Goal: Browse casually

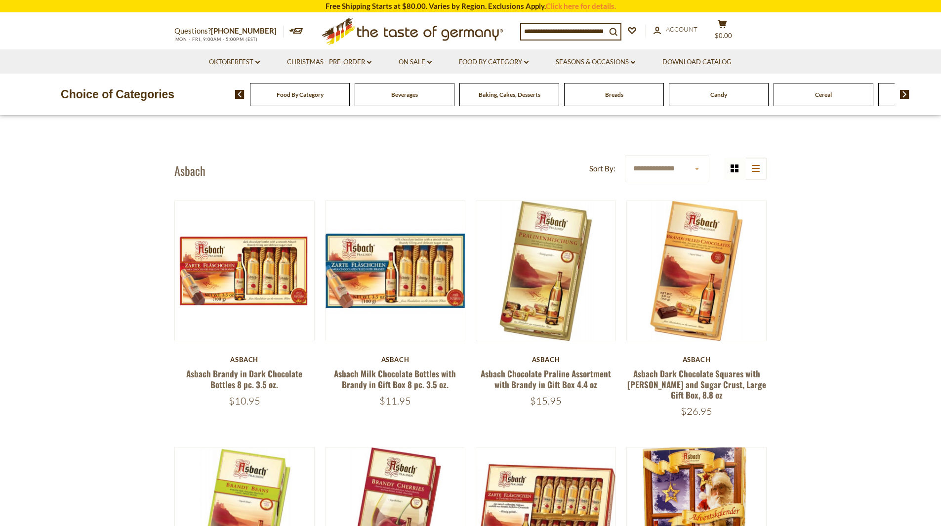
click at [906, 95] on img at bounding box center [904, 94] width 9 height 9
click at [906, 93] on img at bounding box center [904, 94] width 9 height 9
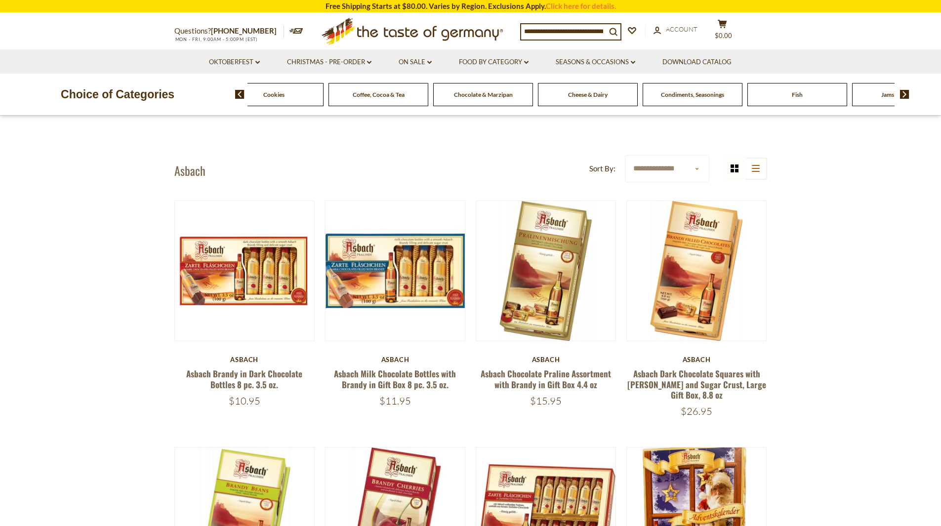
click at [368, 96] on span "Coffee, Cocoa & Tea" at bounding box center [379, 94] width 52 height 7
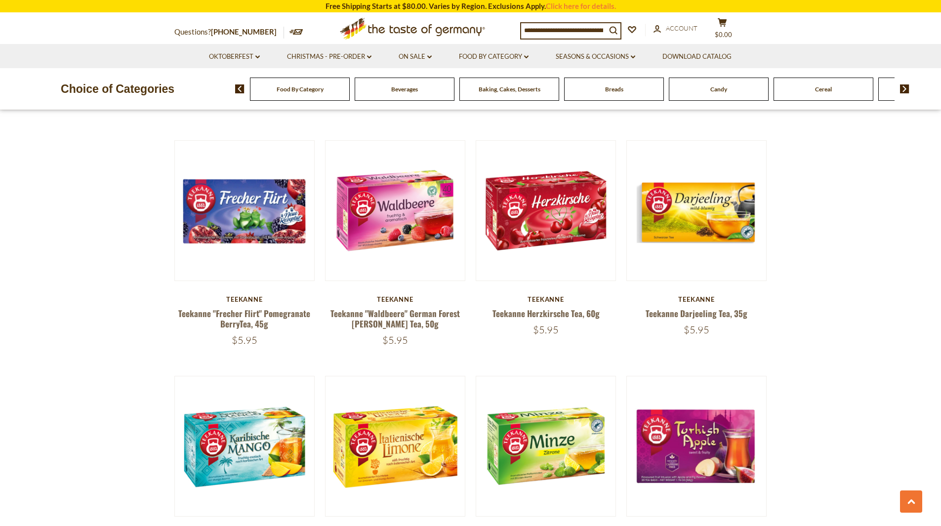
scroll to position [1977, 0]
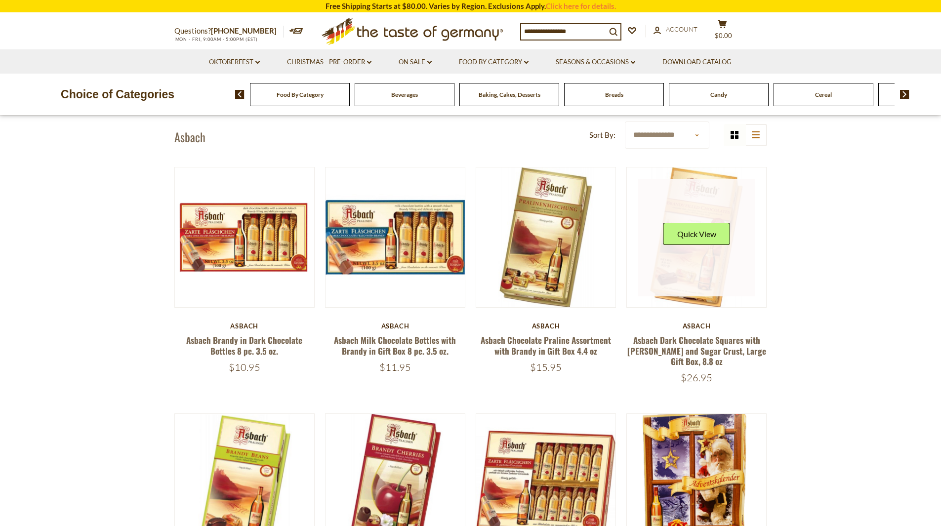
scroll to position [49, 0]
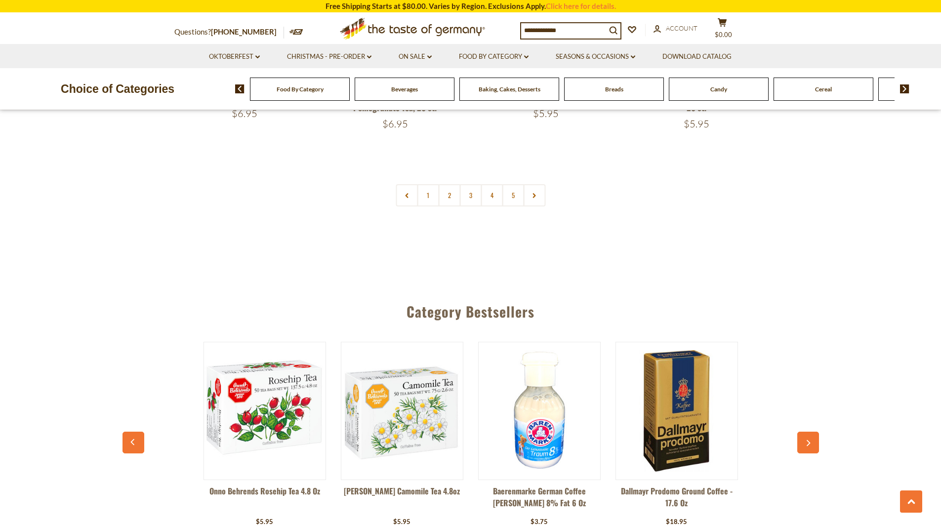
scroll to position [2520, 0]
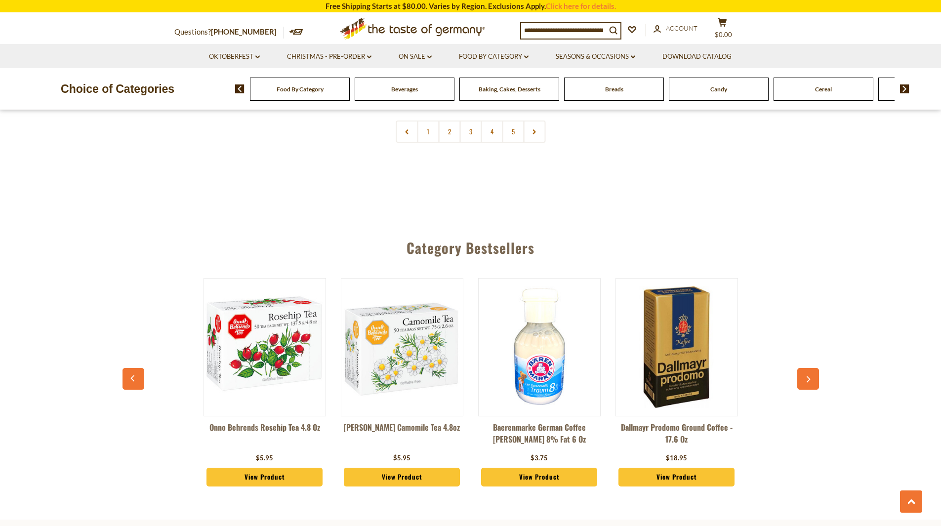
click at [350, 96] on div "Candy" at bounding box center [300, 89] width 100 height 23
click at [716, 90] on span "Candy" at bounding box center [719, 88] width 17 height 7
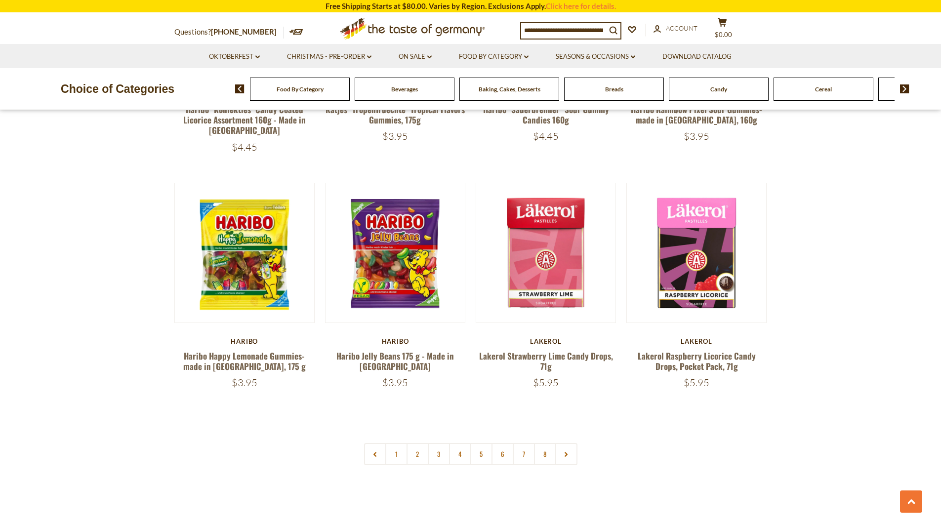
scroll to position [2322, 0]
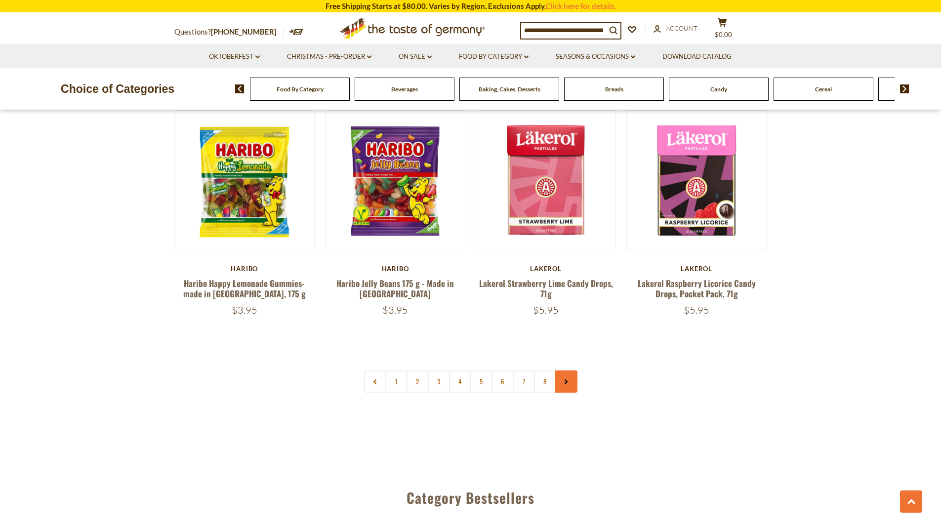
click at [563, 371] on link at bounding box center [566, 382] width 22 height 22
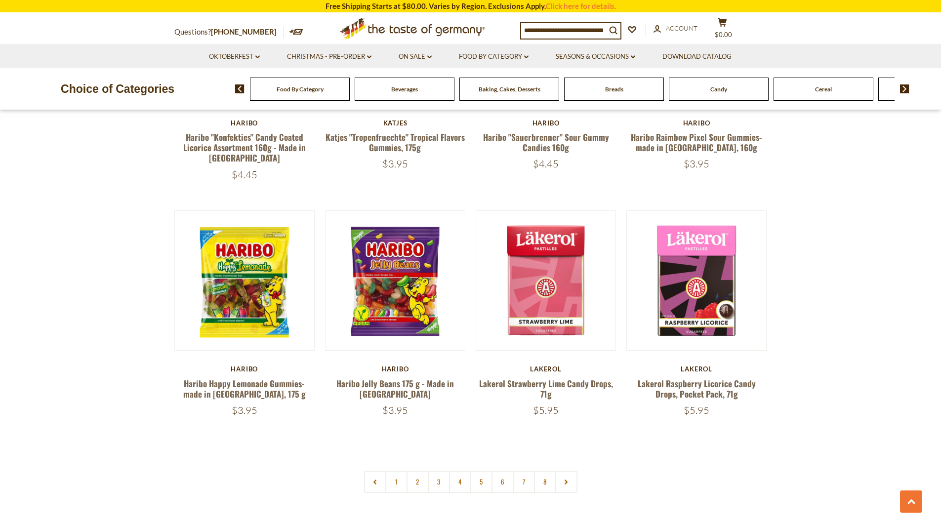
scroll to position [2471, 0]
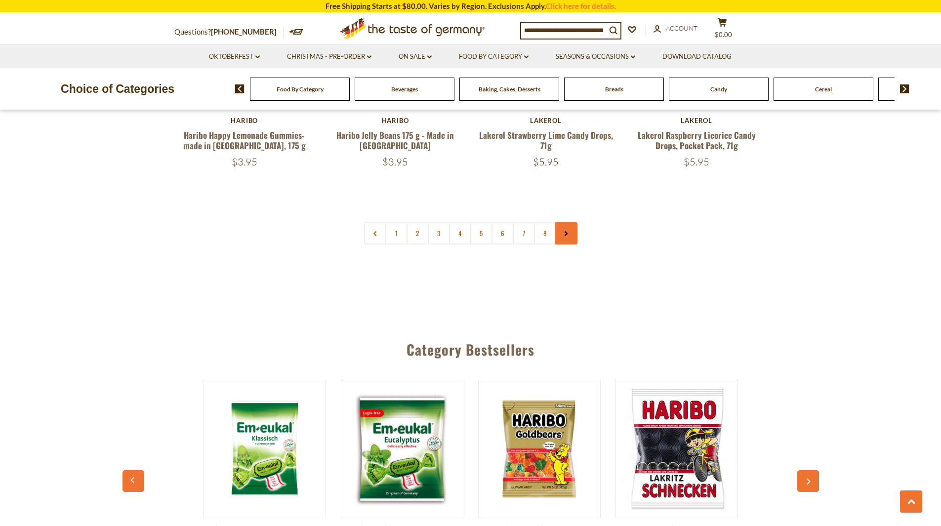
click at [568, 222] on link at bounding box center [566, 233] width 22 height 22
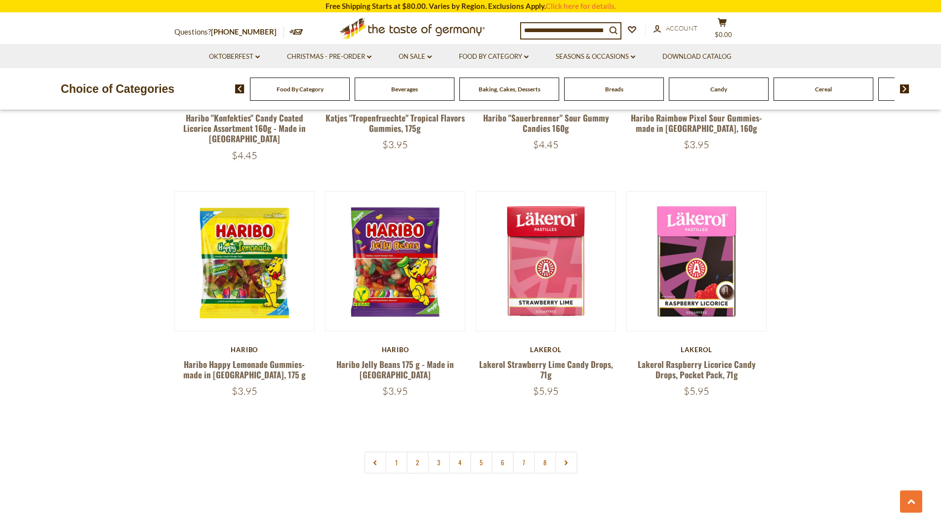
scroll to position [2372, 0]
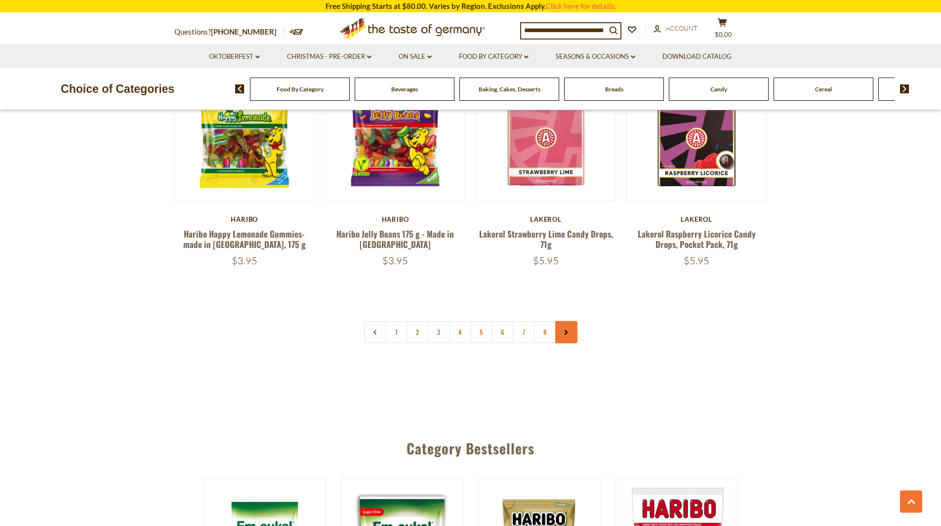
click at [566, 330] on use at bounding box center [566, 332] width 3 height 5
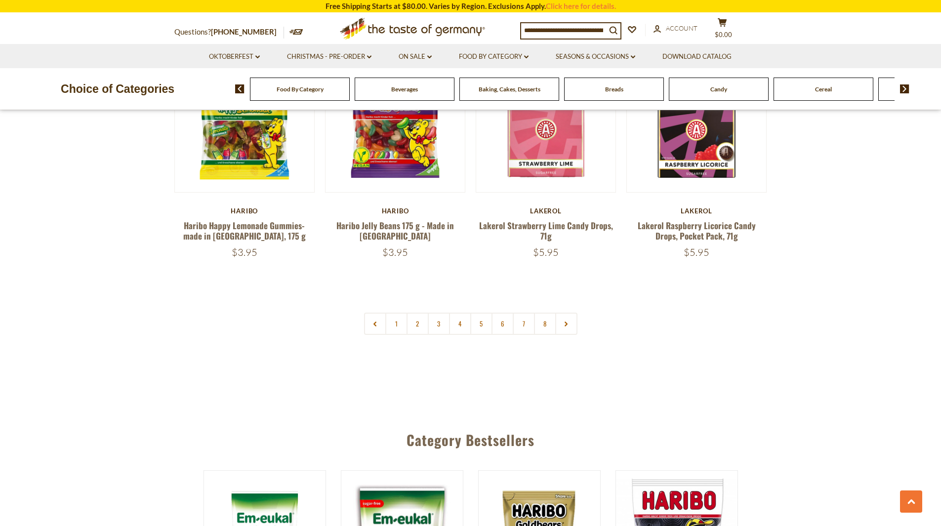
scroll to position [2471, 0]
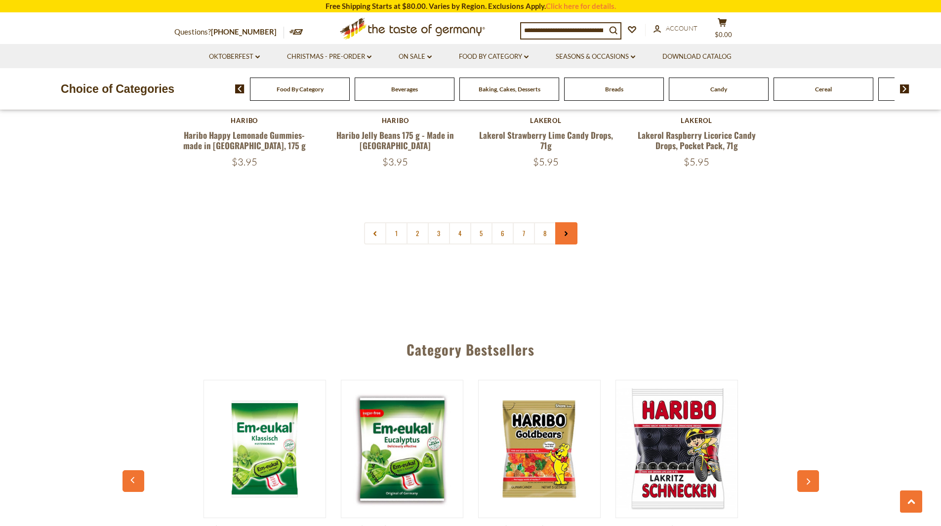
click at [569, 222] on link at bounding box center [566, 233] width 22 height 22
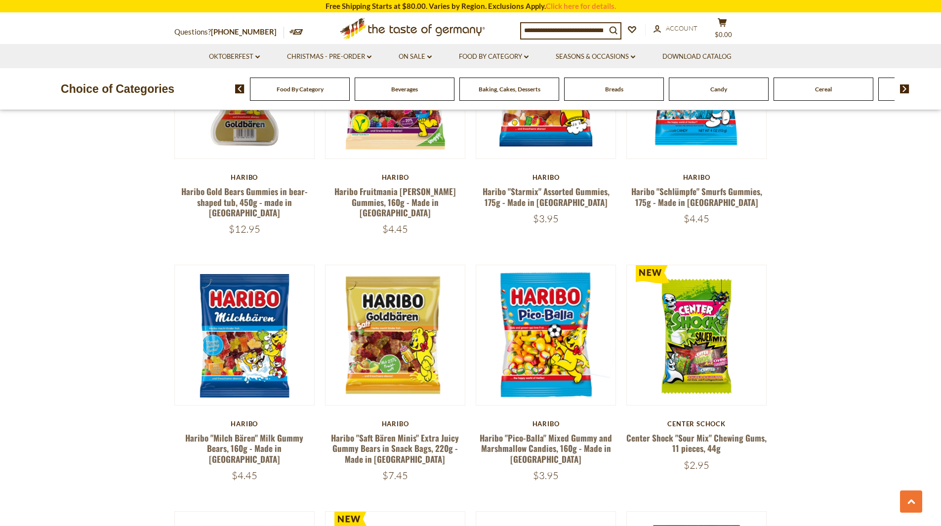
scroll to position [1680, 0]
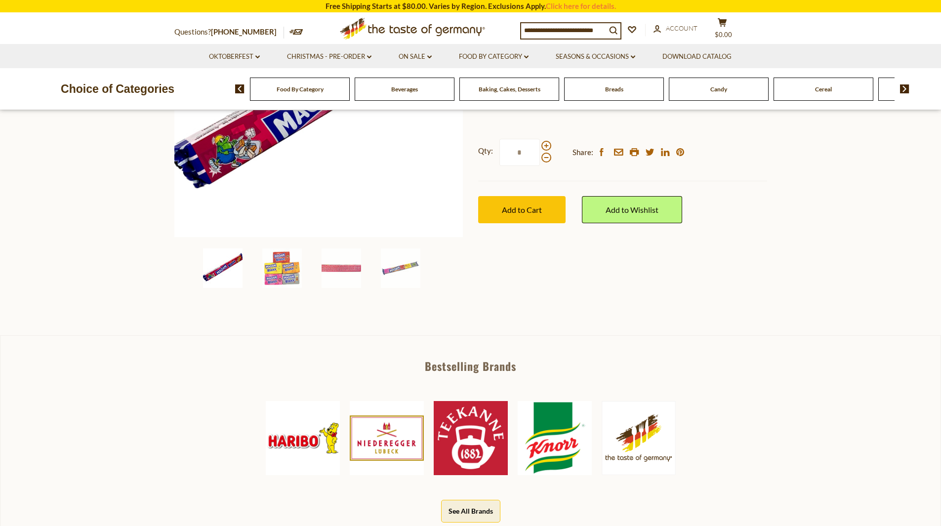
scroll to position [296, 0]
